Goal: Task Accomplishment & Management: Manage account settings

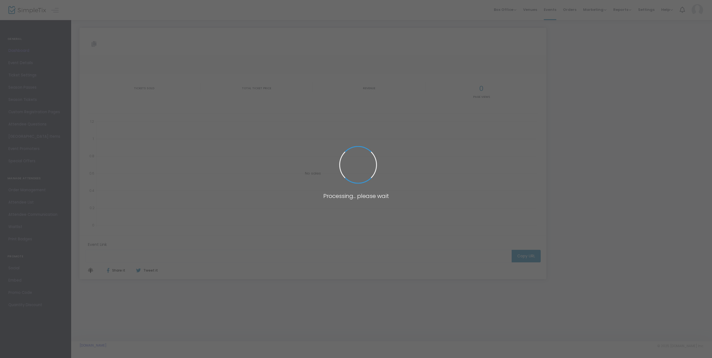
type input "[URL][DOMAIN_NAME]"
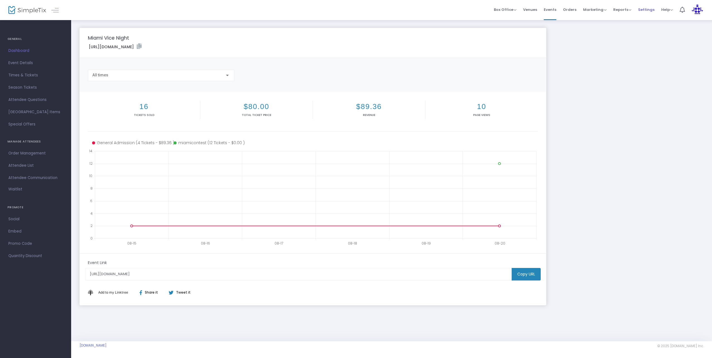
click at [653, 9] on span "Settings" at bounding box center [647, 10] width 16 height 14
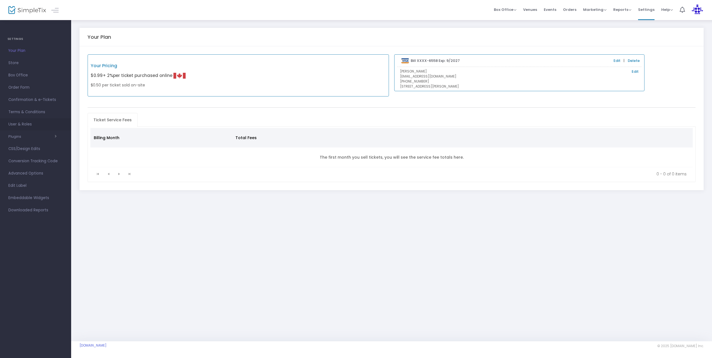
click at [25, 124] on span "User & Roles" at bounding box center [35, 124] width 54 height 7
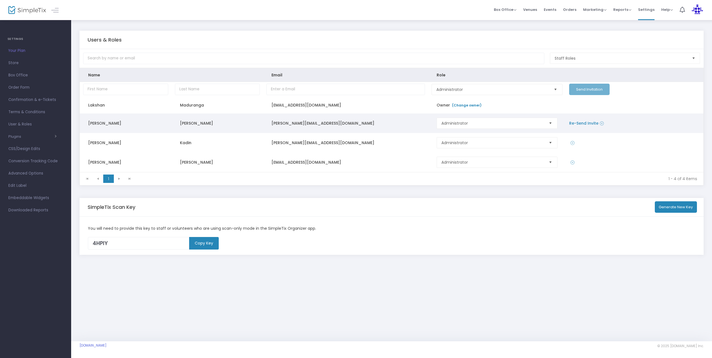
click at [581, 123] on link "Re-Send Invite" at bounding box center [584, 124] width 29 height 6
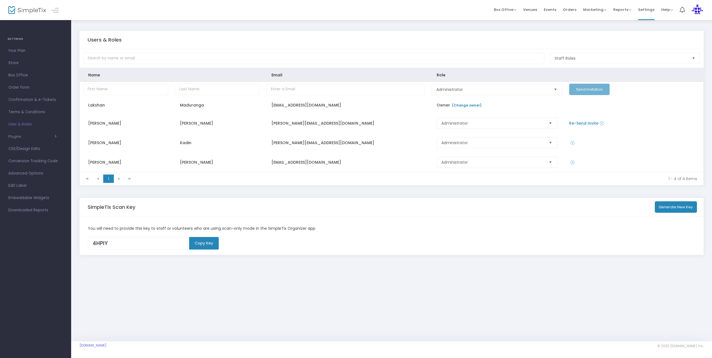
click at [23, 8] on img at bounding box center [27, 10] width 38 height 8
